Goal: Task Accomplishment & Management: Complete application form

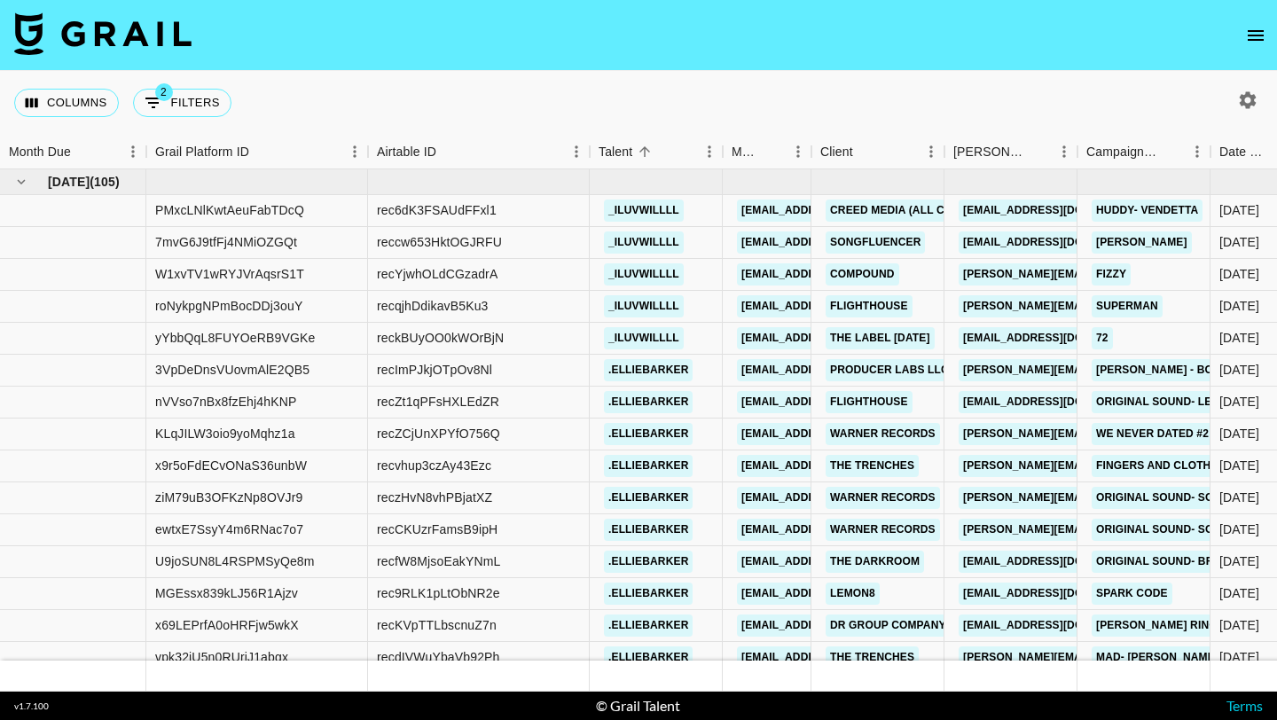
click at [1258, 38] on icon "open drawer" at bounding box center [1256, 35] width 16 height 11
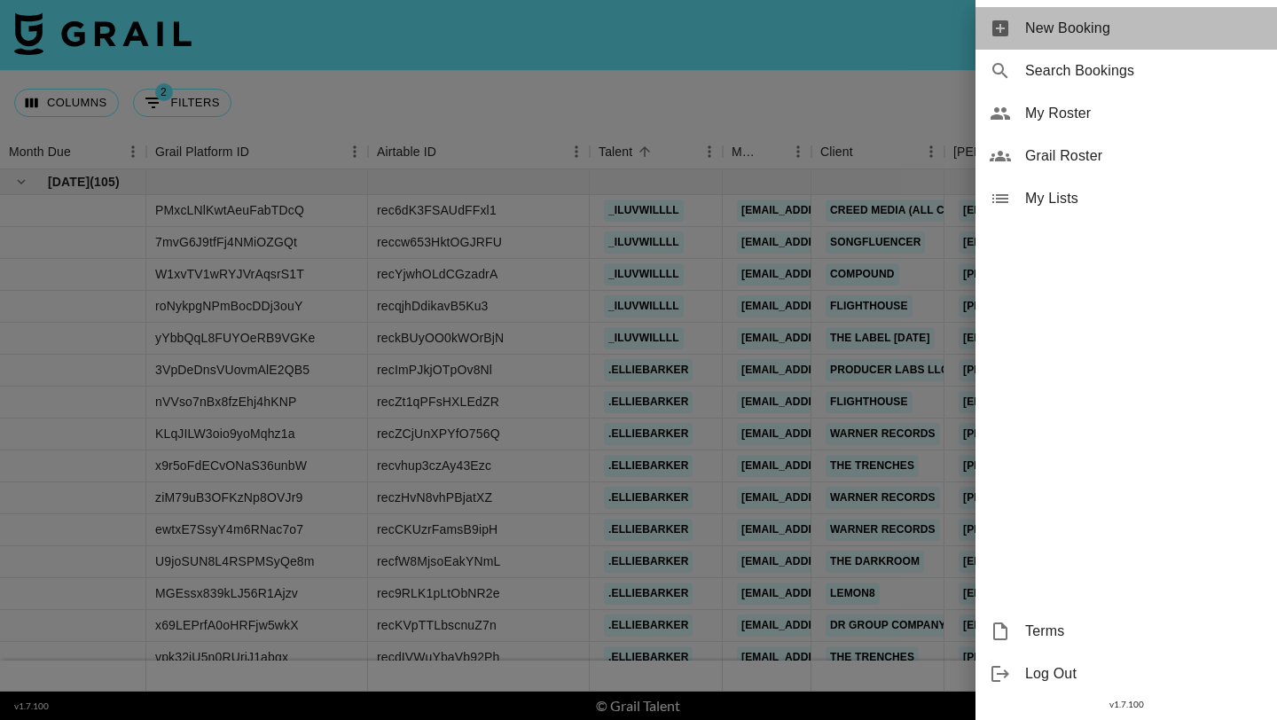
click at [1172, 36] on span "New Booking" at bounding box center [1144, 28] width 238 height 21
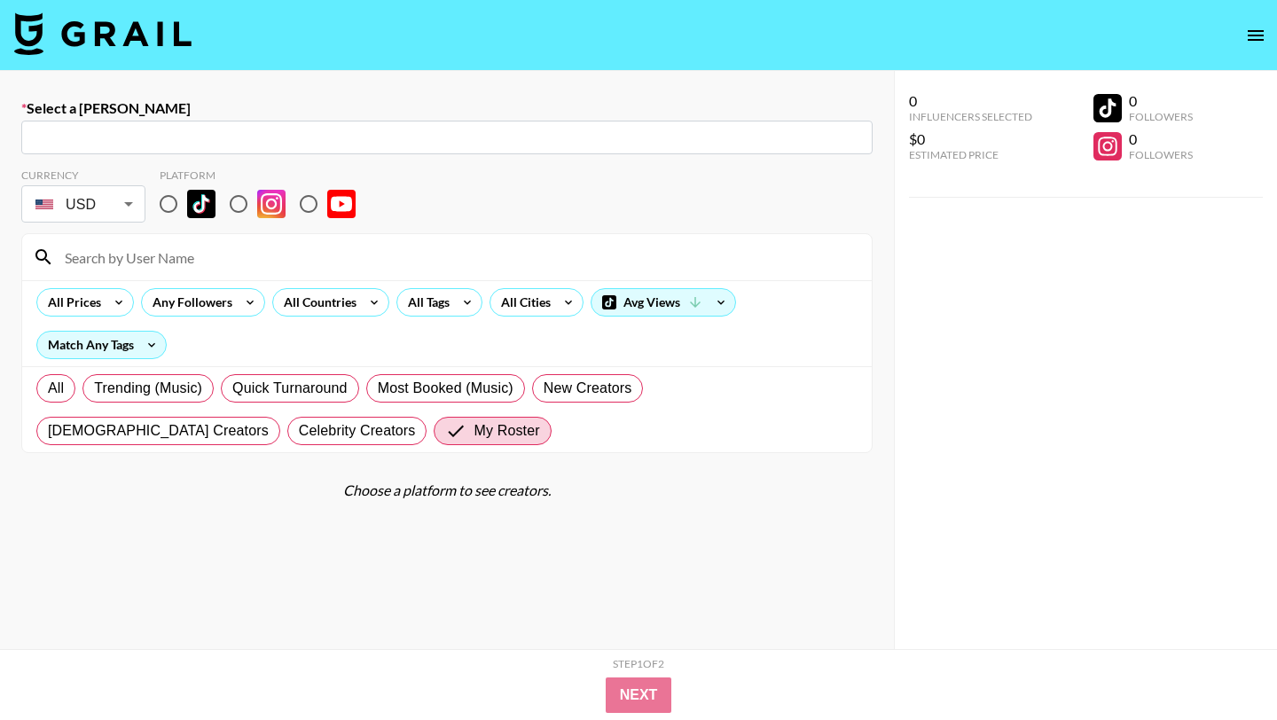
click at [184, 138] on input "text" at bounding box center [447, 138] width 830 height 20
paste input "[EMAIL_ADDRESS][PERSON_NAME][DOMAIN_NAME]"
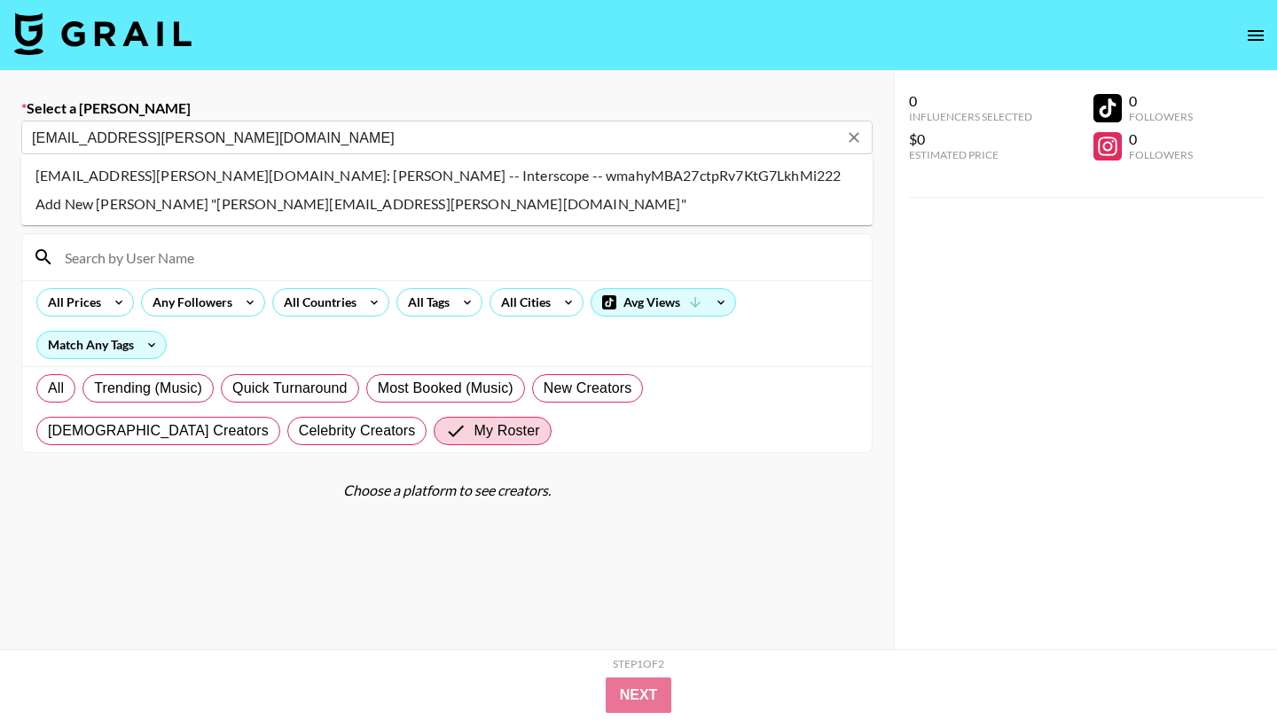
click at [249, 175] on li "victoria.thorpe@umusic.com: Victoria Thorpe -- Interscope -- wmahyMBA27ctpRv7Kt…" at bounding box center [446, 175] width 851 height 28
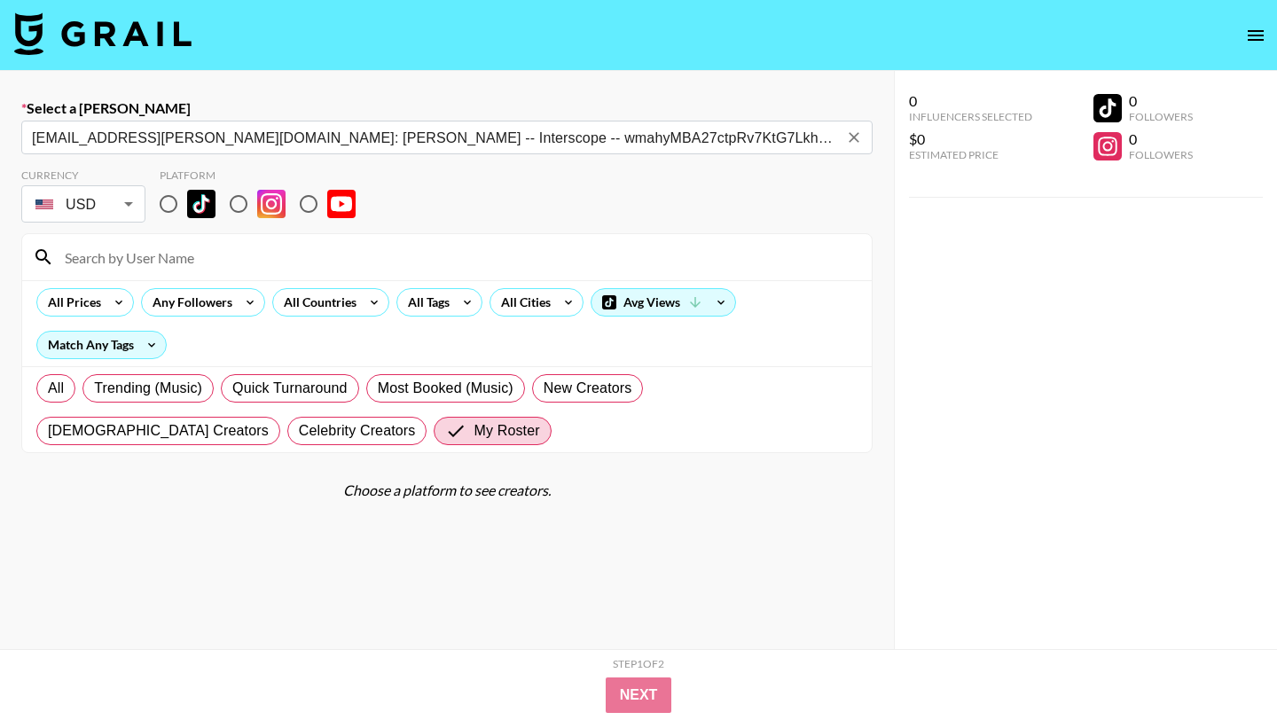
type input "victoria.thorpe@umusic.com: Victoria Thorpe -- Interscope -- wmahyMBA27ctpRv7Kt…"
click at [161, 206] on input "radio" at bounding box center [168, 203] width 37 height 37
radio input "true"
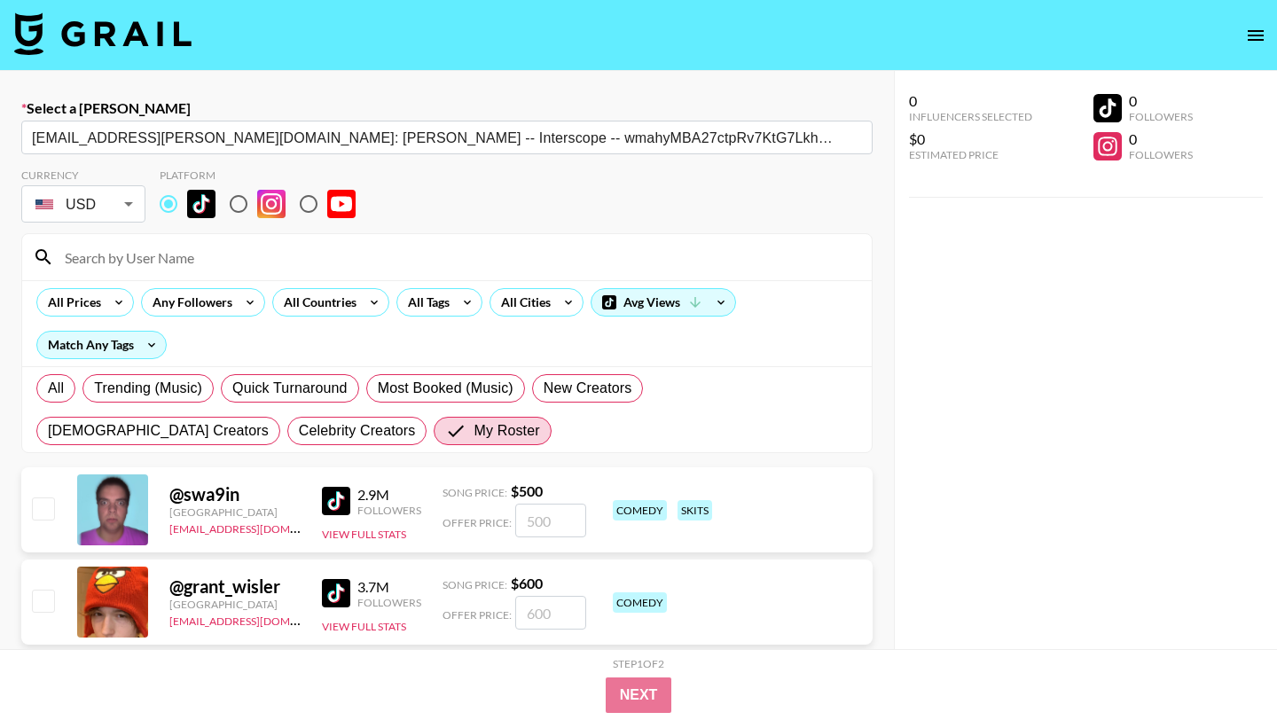
click at [174, 247] on input at bounding box center [457, 257] width 807 height 28
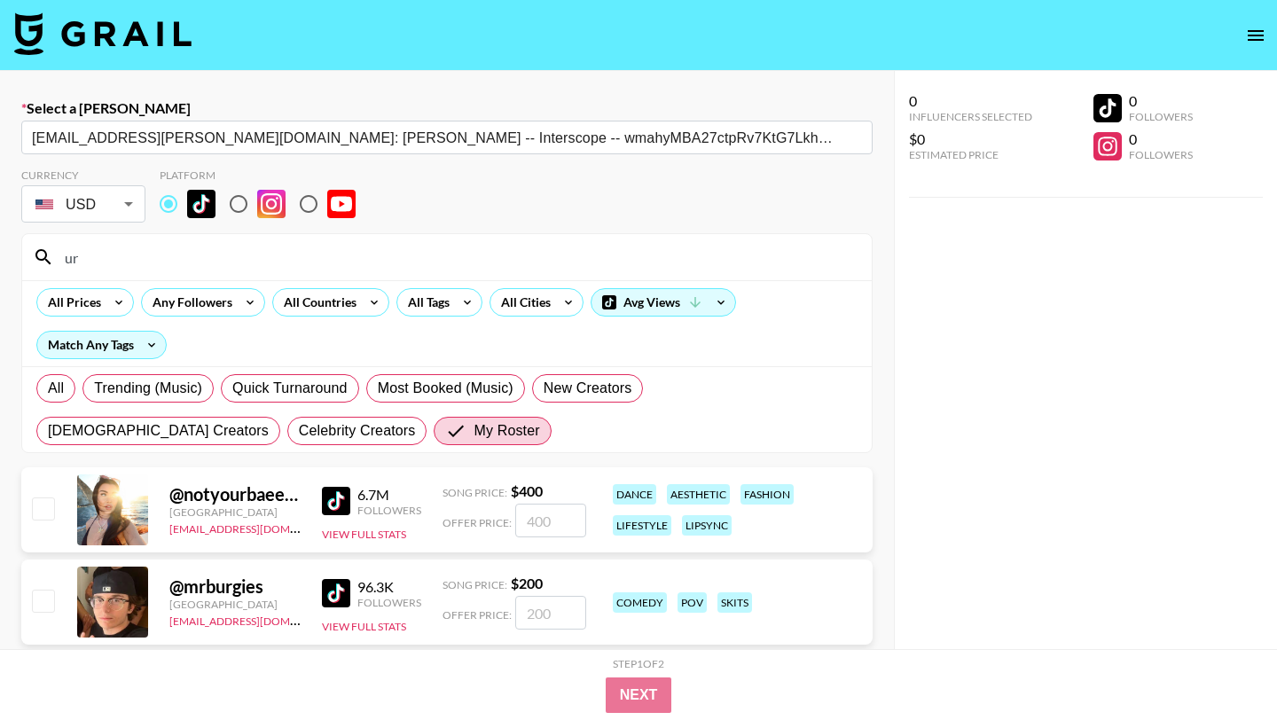
type input "u"
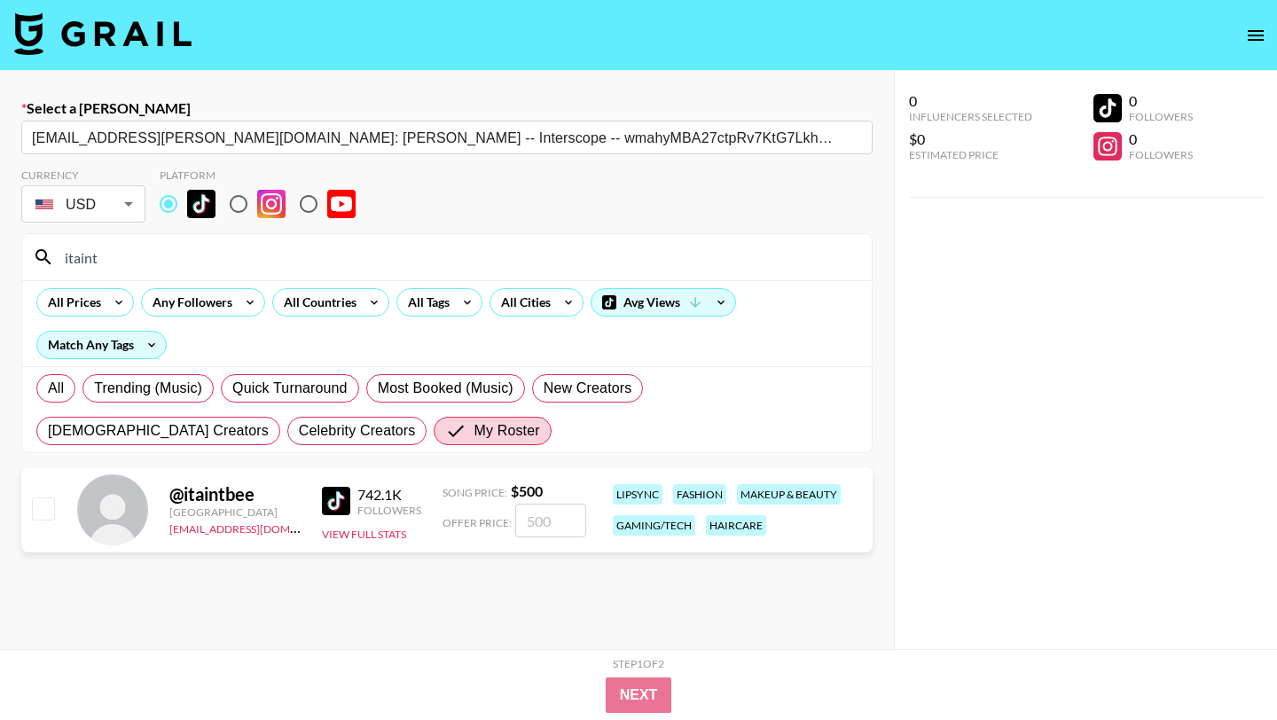
type input "itaint"
click at [24, 493] on div "@ itaintbee Australia max@grail-talent.com 742.1K Followers View Full Stats Son…" at bounding box center [446, 509] width 851 height 85
click at [42, 504] on input "checkbox" at bounding box center [42, 508] width 21 height 21
checkbox input "true"
type input "500"
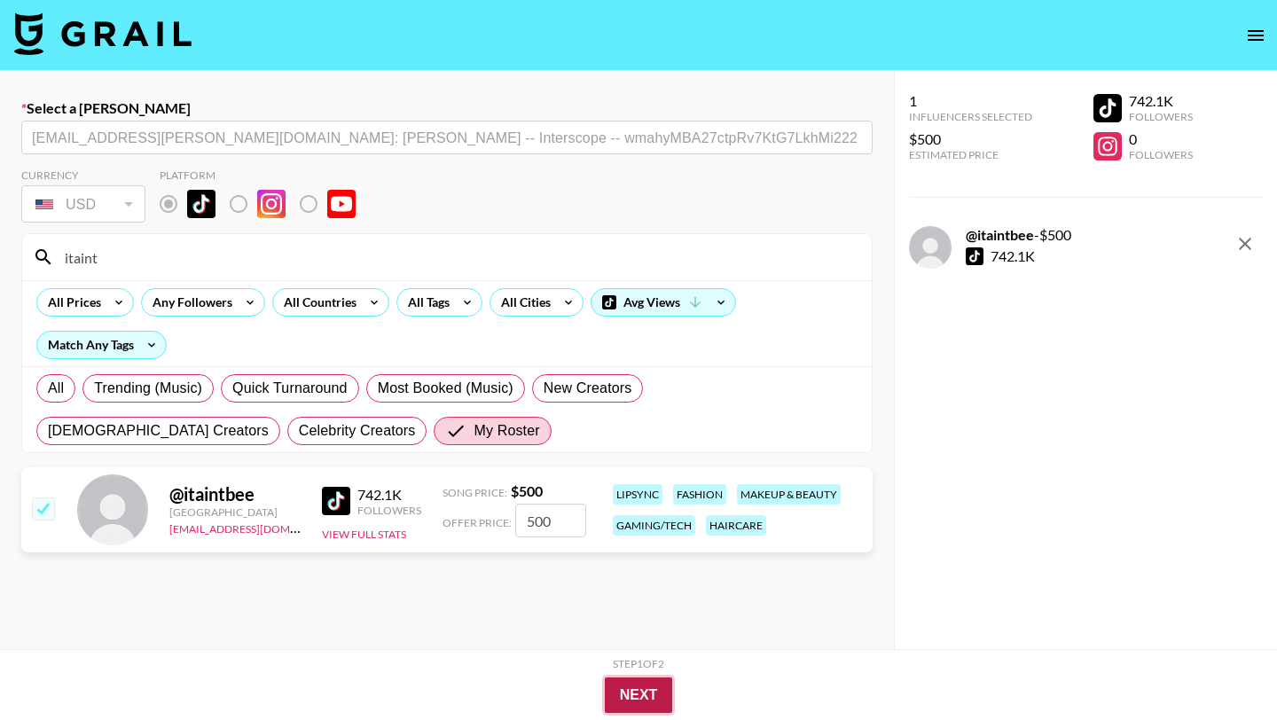
click at [664, 697] on button "Next" at bounding box center [639, 695] width 68 height 35
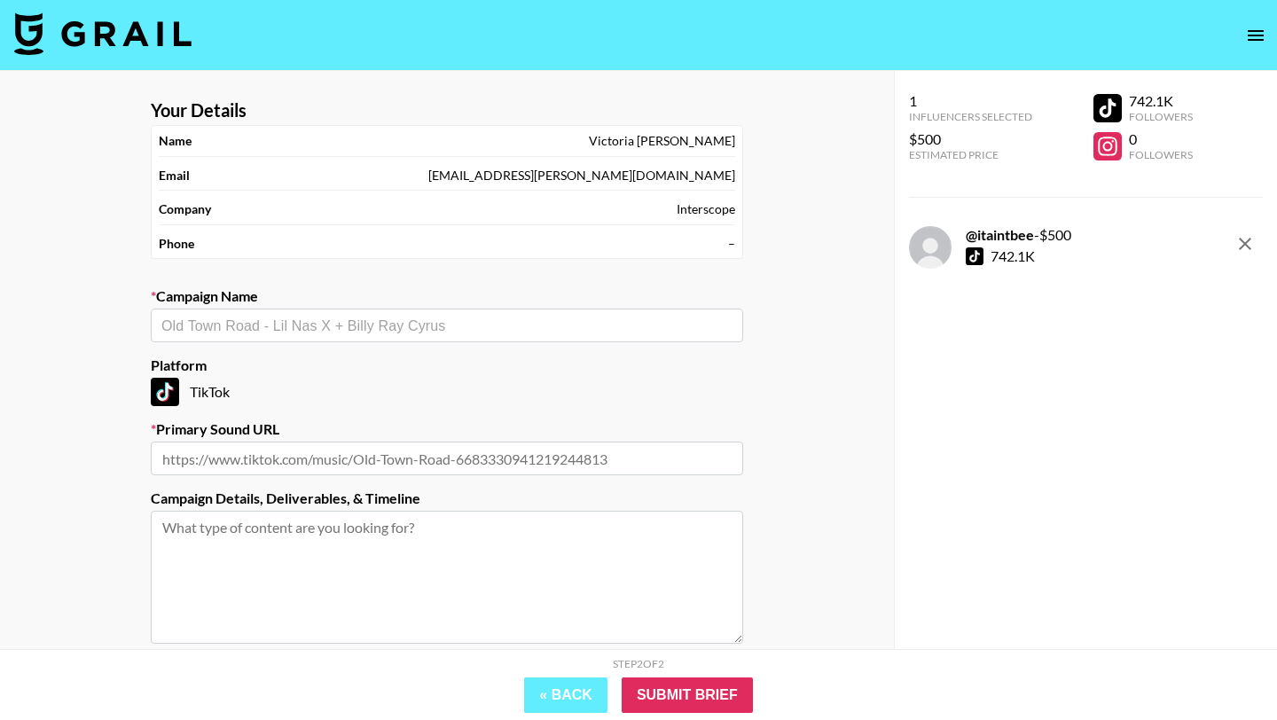
click at [434, 341] on div "​" at bounding box center [447, 326] width 592 height 34
click at [554, 368] on li "Add New Campaign: "jacobdior- original sound"" at bounding box center [447, 363] width 592 height 28
type input "jacobdior- original sound"
click at [557, 467] on input "text" at bounding box center [447, 459] width 592 height 34
paste input "https://www.tiktok.com/music/original-sound-7545579576756423455"
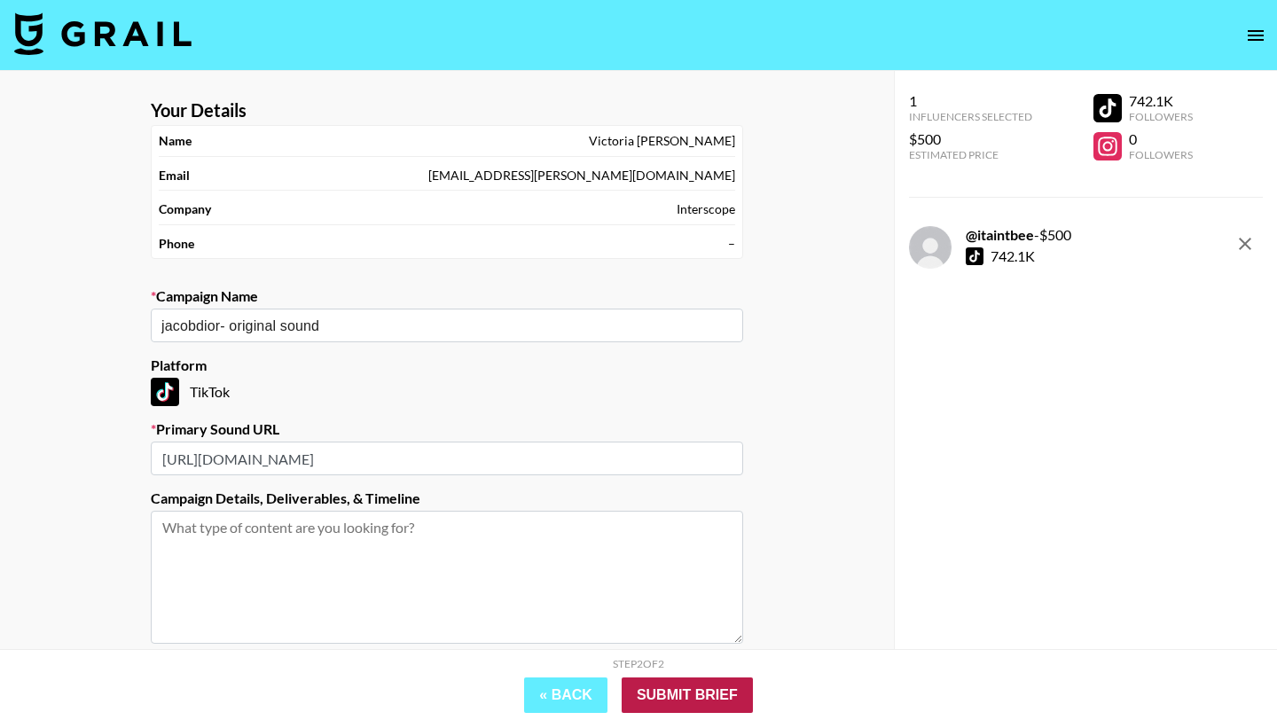
type input "https://www.tiktok.com/music/original-sound-7545579576756423455"
click at [690, 689] on input "Submit Brief" at bounding box center [687, 695] width 131 height 35
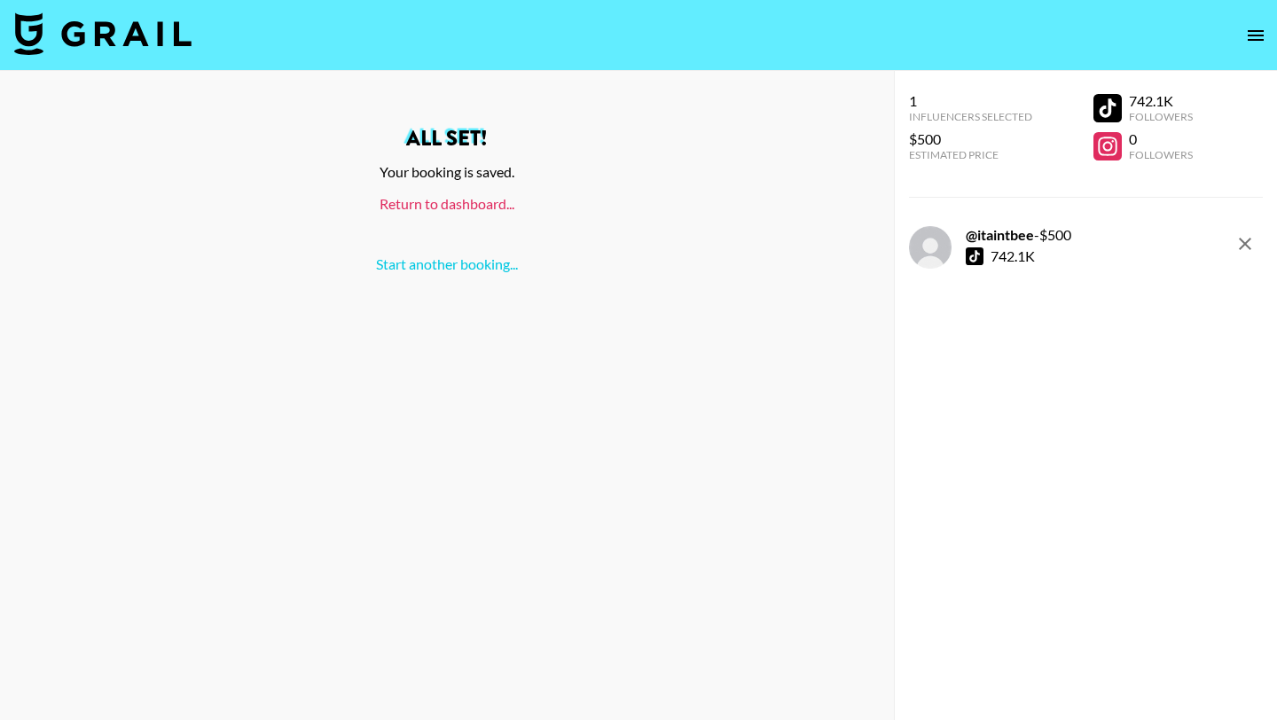
click at [471, 200] on link "Return to dashboard..." at bounding box center [447, 203] width 135 height 17
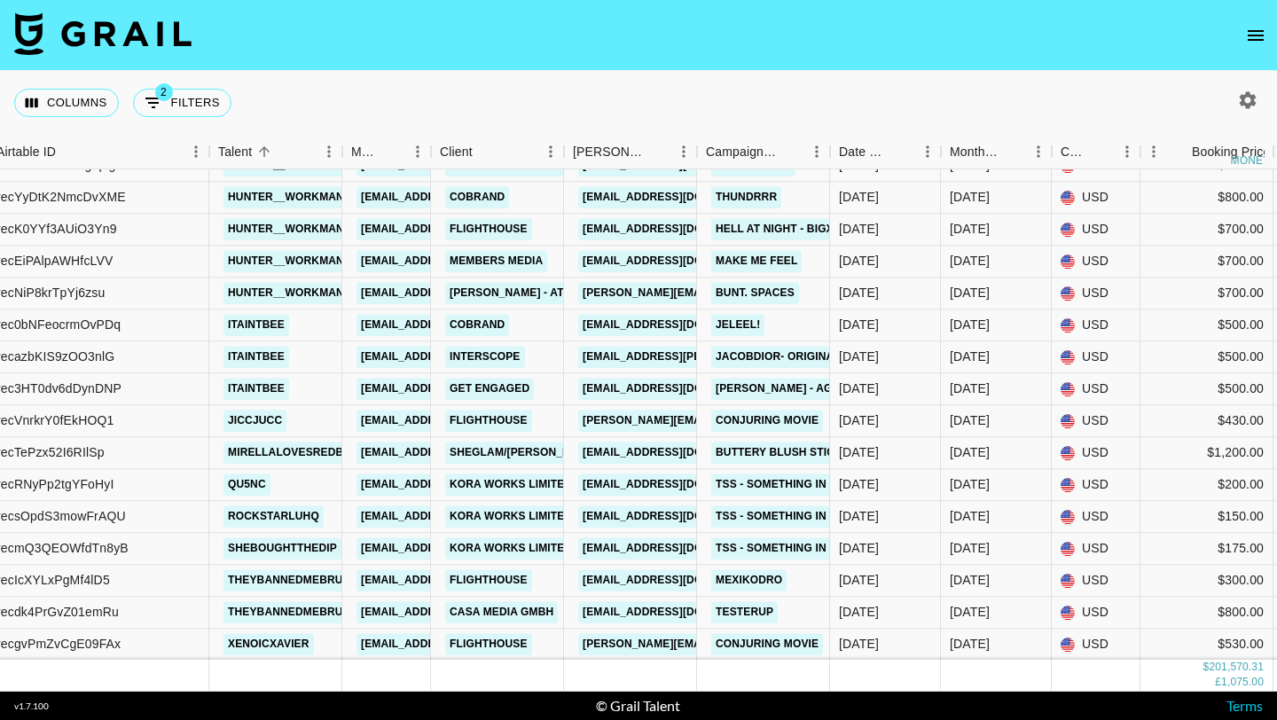
scroll to position [10667, 380]
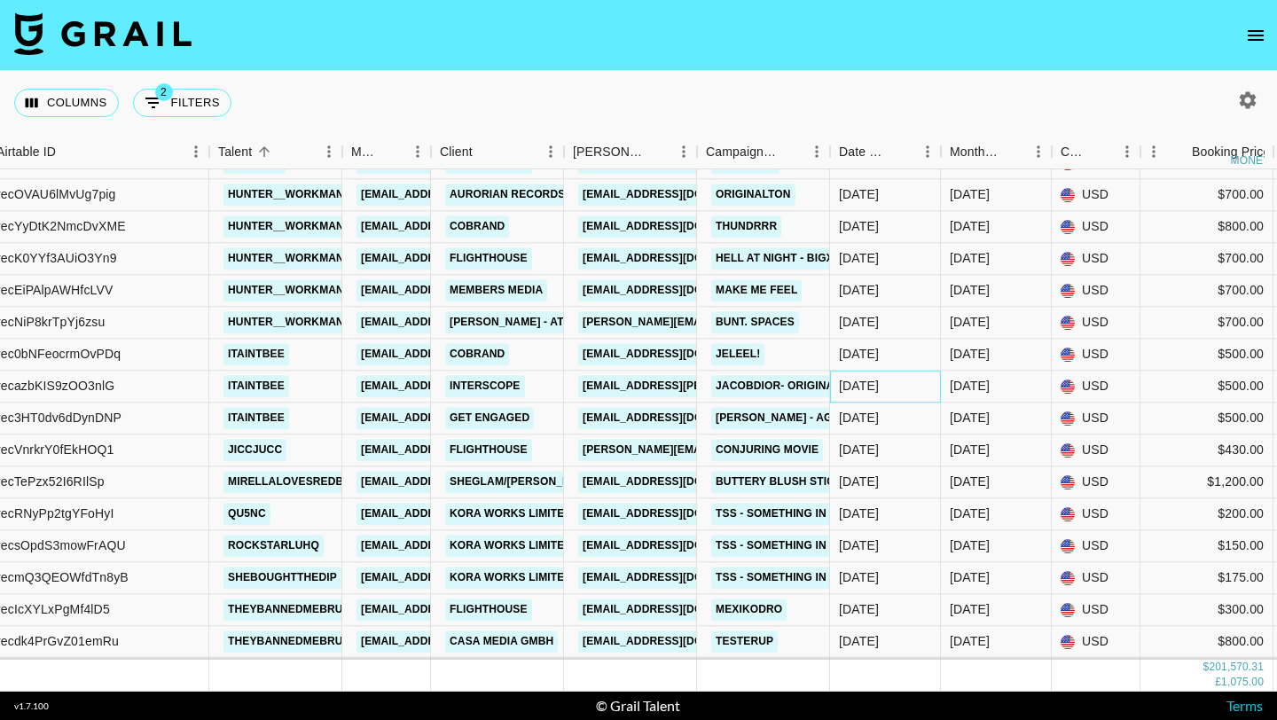
click at [869, 374] on div "[DATE]" at bounding box center [885, 387] width 111 height 32
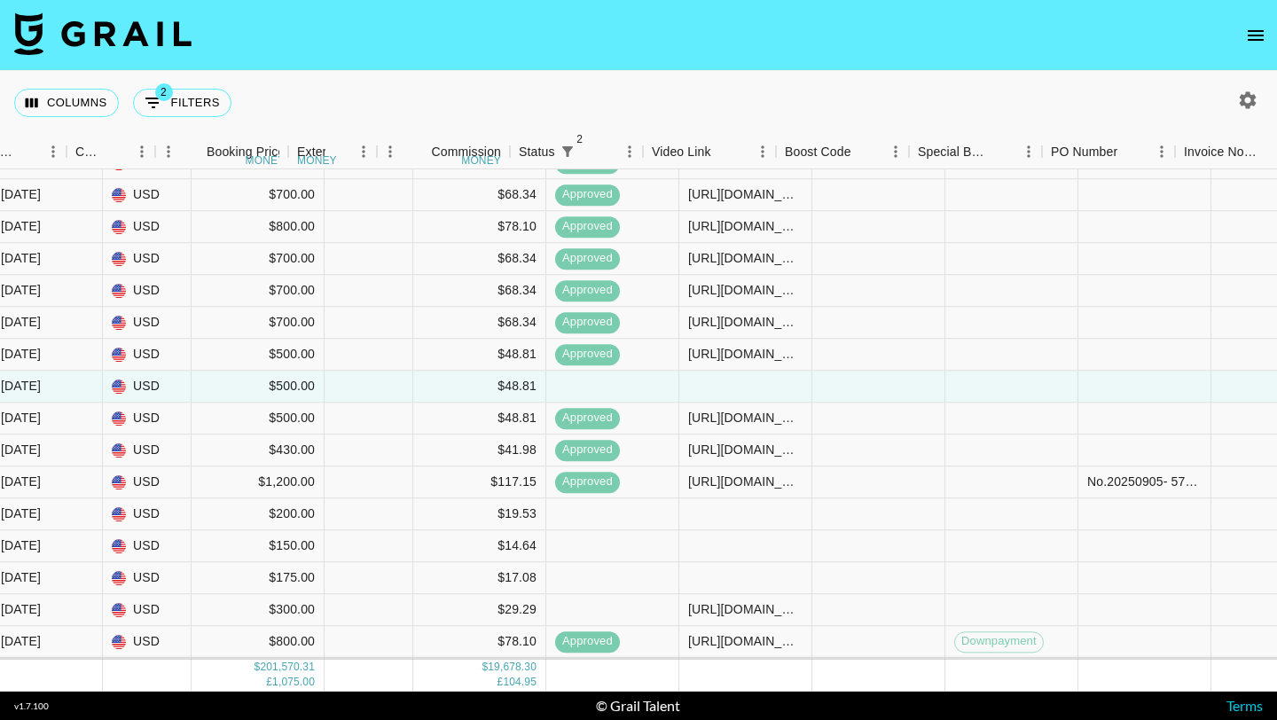
scroll to position [10667, 1366]
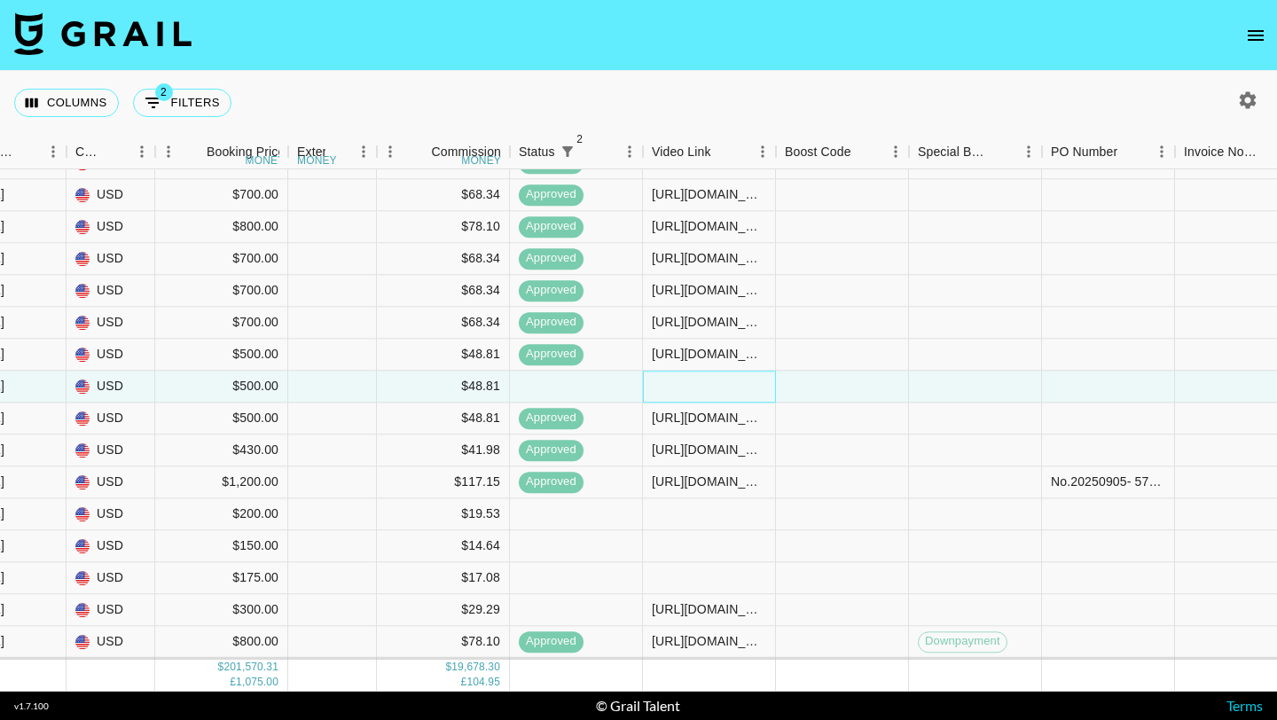
click at [680, 398] on div at bounding box center [709, 387] width 133 height 32
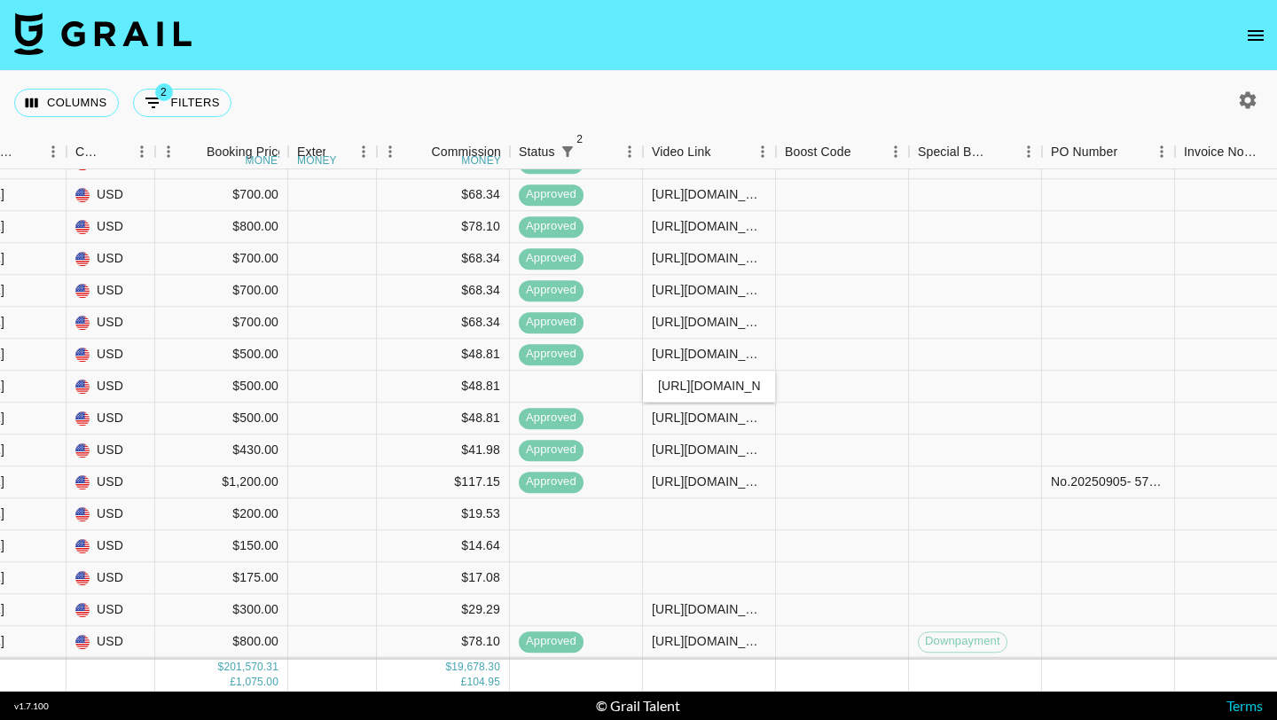
scroll to position [0, 420]
type input "[URL][DOMAIN_NAME]"
click at [794, 386] on div at bounding box center [842, 387] width 133 height 32
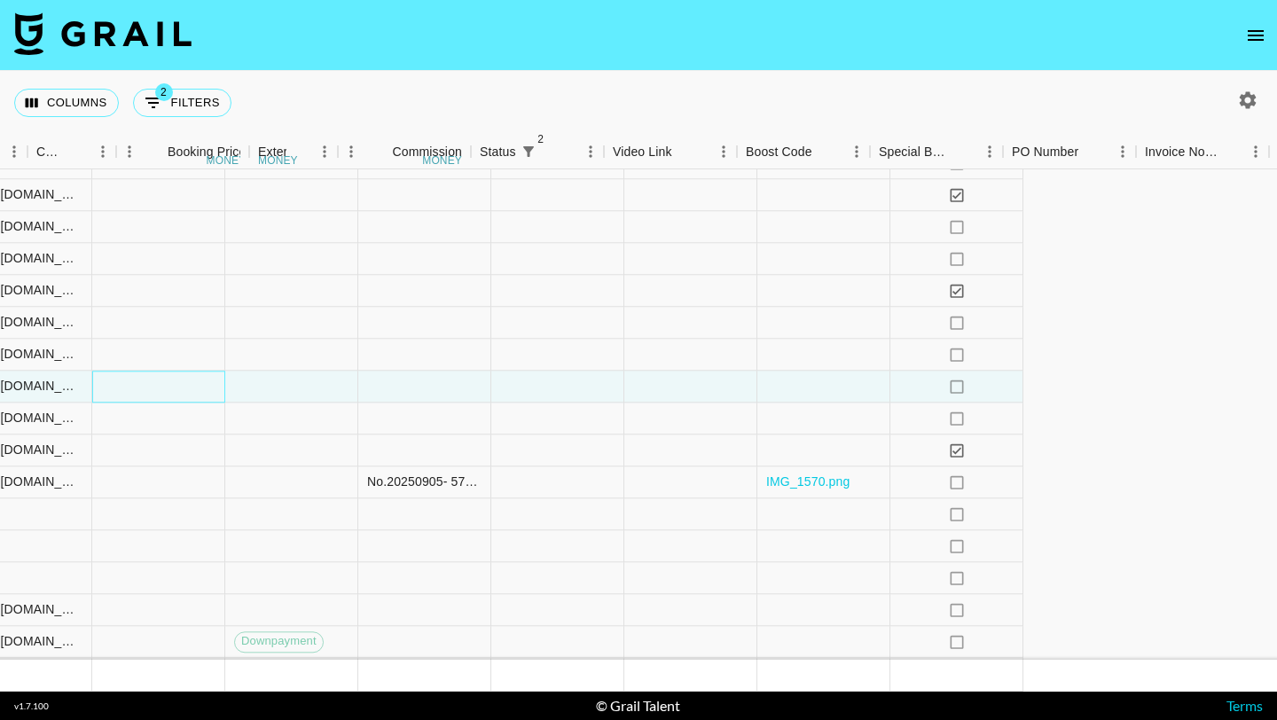
scroll to position [10667, 2133]
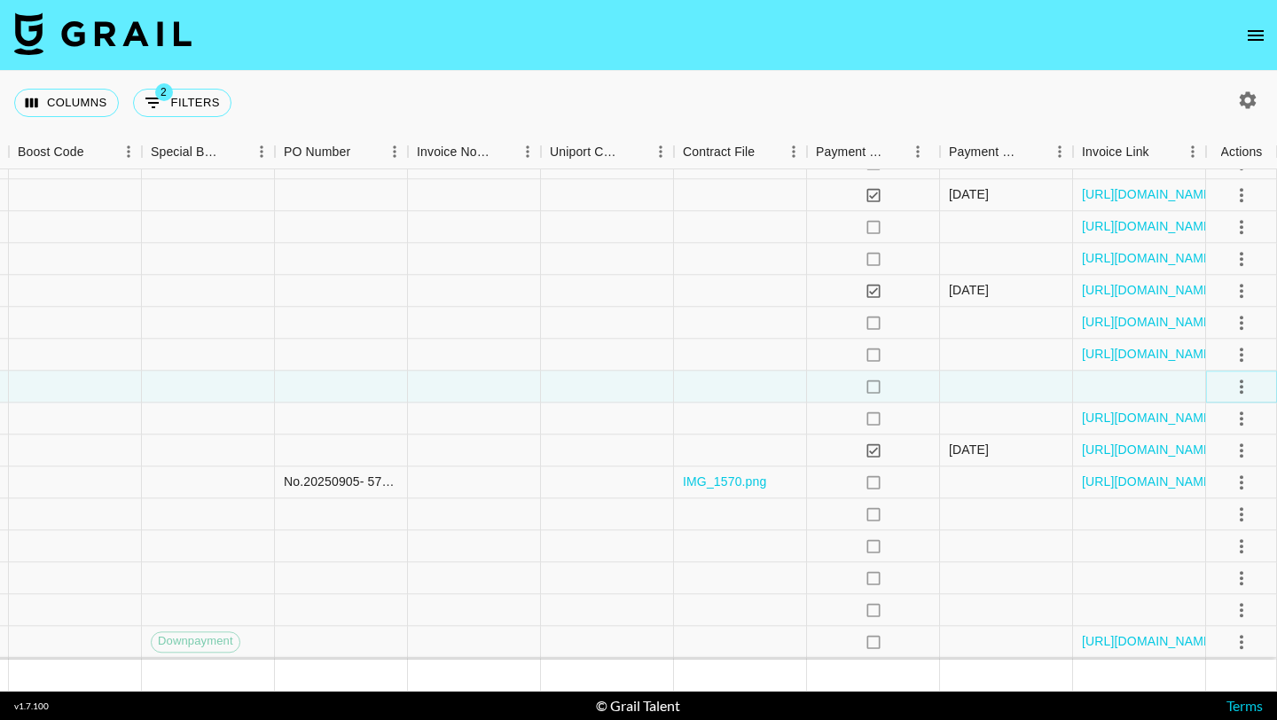
click at [1243, 384] on icon "select merge strategy" at bounding box center [1241, 386] width 21 height 21
click at [1234, 548] on li "Approve" at bounding box center [1219, 553] width 115 height 32
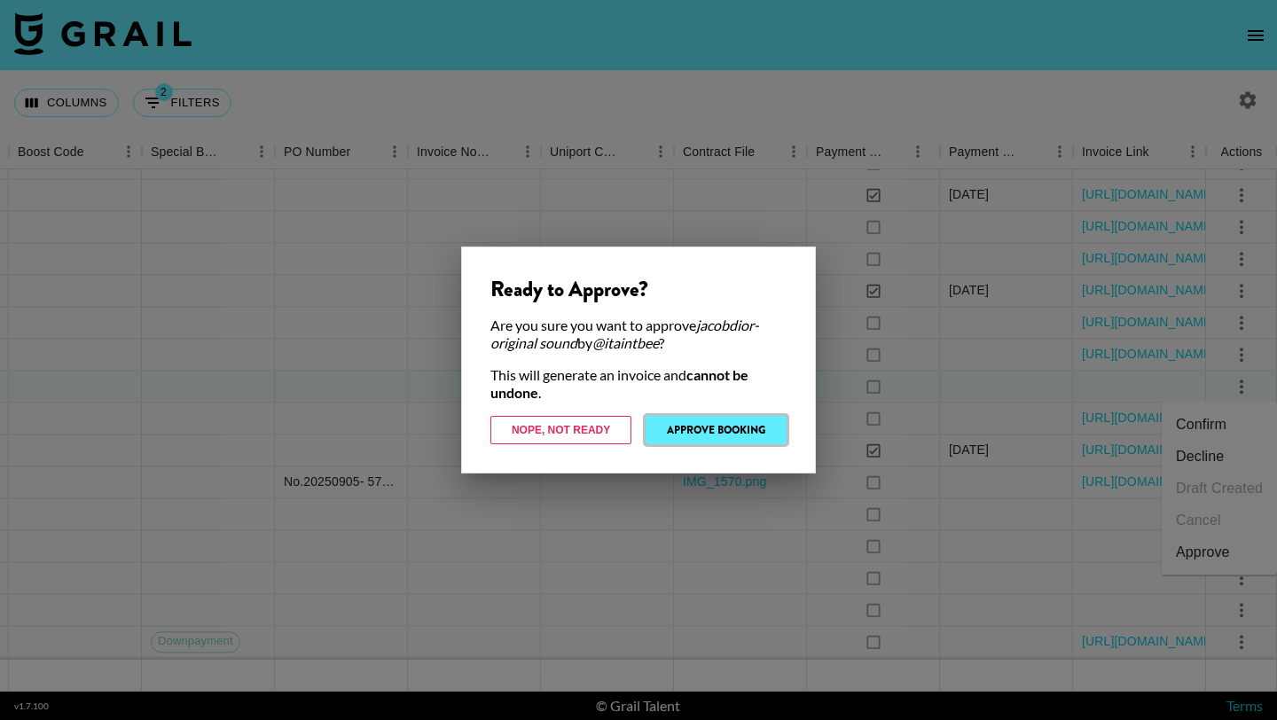
click at [753, 432] on button "Approve Booking" at bounding box center [716, 430] width 141 height 28
